Goal: Task Accomplishment & Management: Use online tool/utility

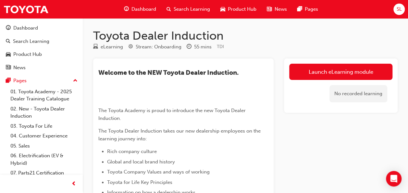
click at [395, 13] on div "SL" at bounding box center [399, 9] width 11 height 11
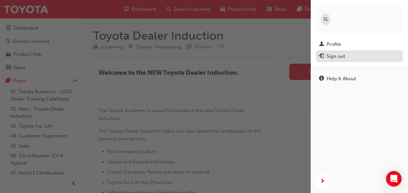
click at [337, 53] on div "Sign out" at bounding box center [336, 56] width 19 height 7
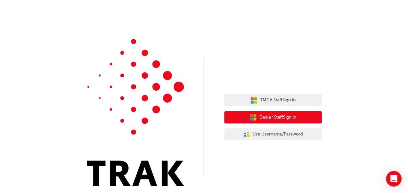
click at [289, 112] on button "Dealer Staff Sign In" at bounding box center [273, 117] width 97 height 12
